Goal: Task Accomplishment & Management: Use online tool/utility

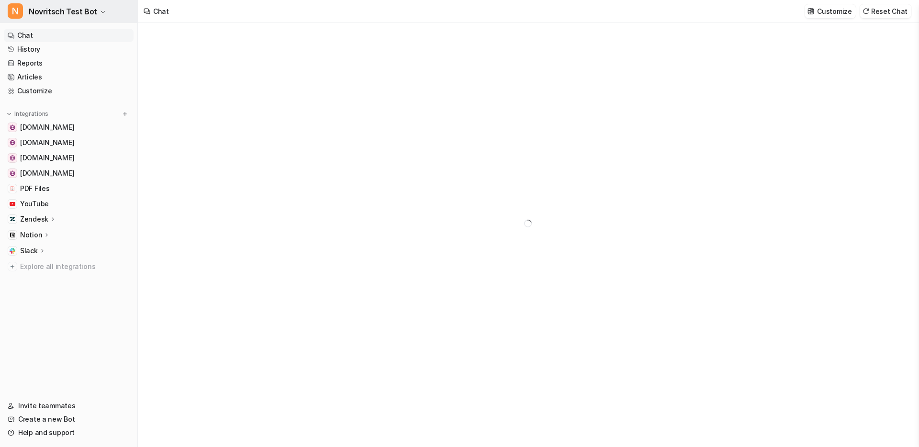
click at [81, 8] on span "Novritsch Test Bot" at bounding box center [63, 11] width 68 height 13
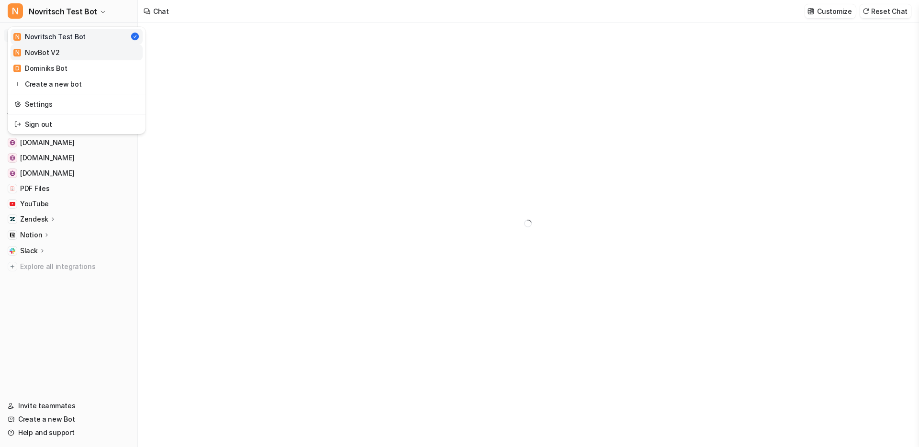
click at [71, 56] on link "N NovBot V2" at bounding box center [77, 53] width 132 height 16
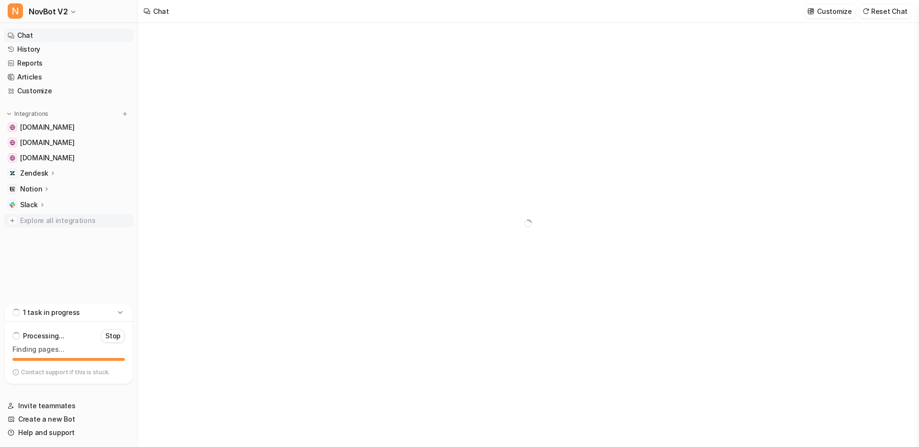
type textarea "**********"
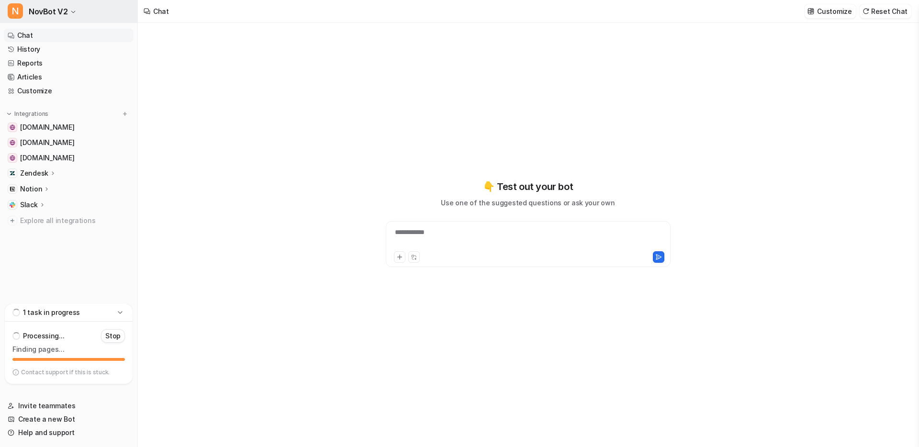
type textarea "**********"
